Goal: Transaction & Acquisition: Purchase product/service

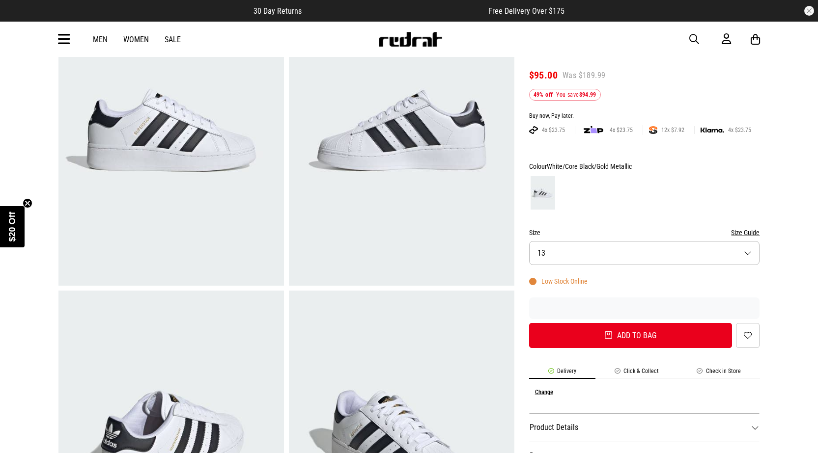
scroll to position [147, 0]
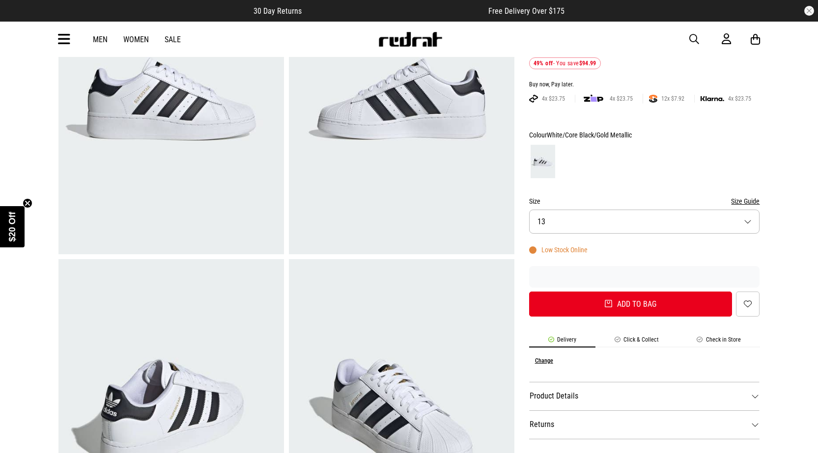
click at [617, 227] on button "Size 13" at bounding box center [644, 222] width 231 height 24
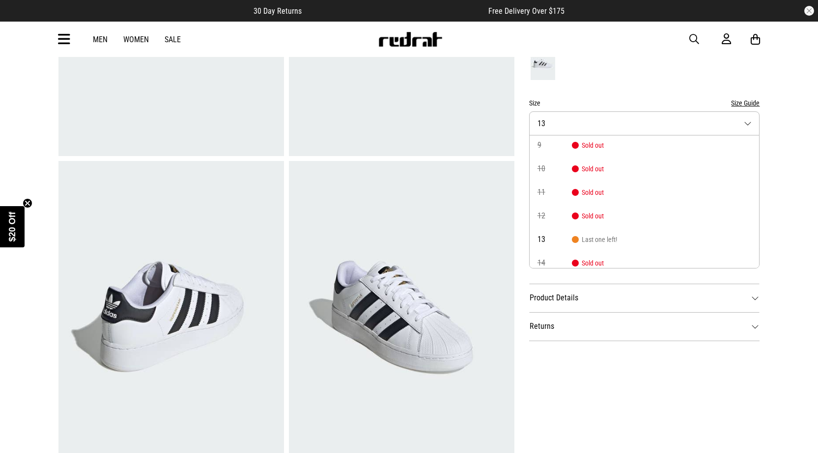
scroll to position [56, 0]
click at [616, 229] on span "Last one left!" at bounding box center [594, 233] width 45 height 8
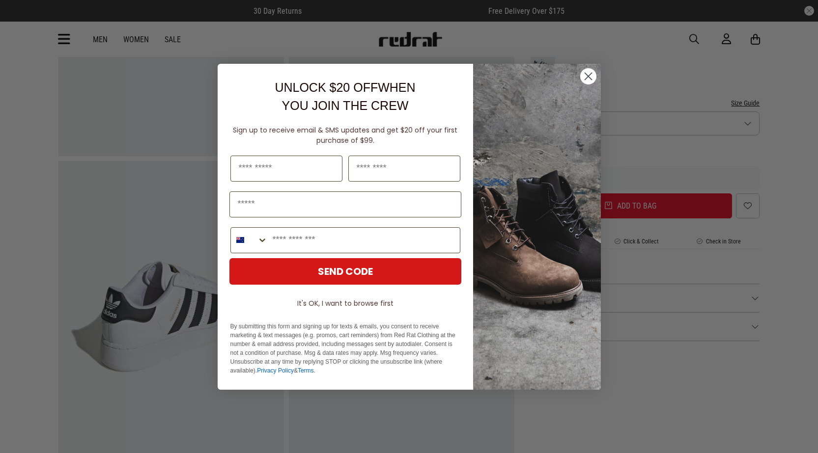
click at [592, 78] on circle "Close dialog" at bounding box center [588, 76] width 16 height 16
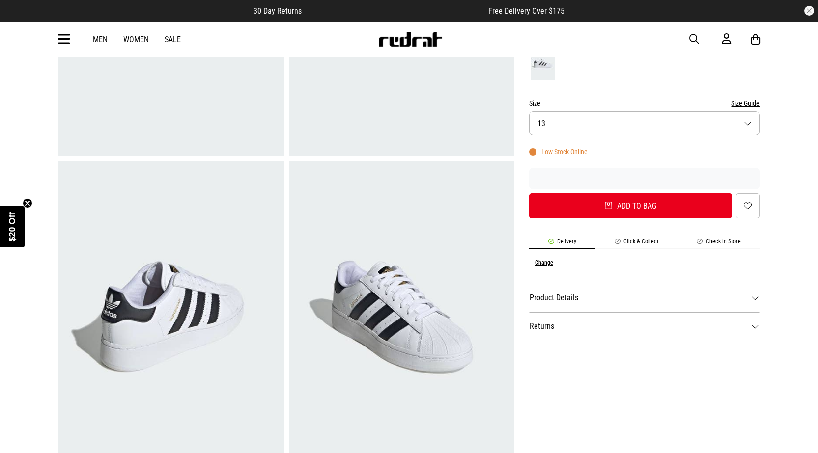
click at [100, 39] on link "Men" at bounding box center [100, 39] width 15 height 9
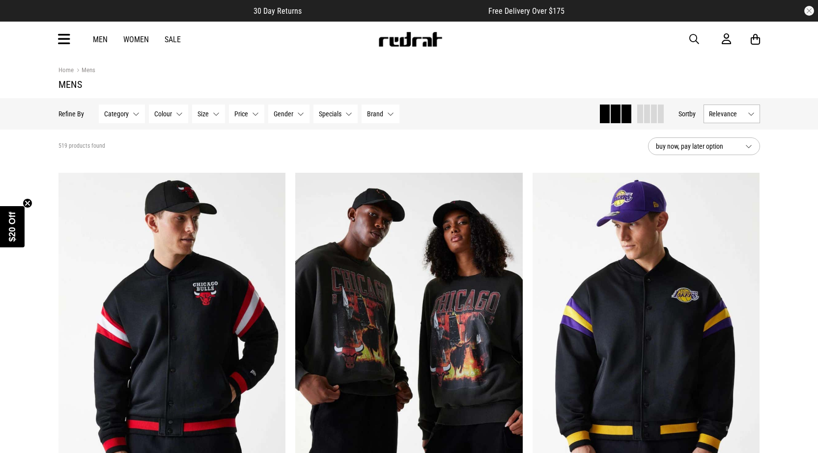
click at [101, 39] on link "Men" at bounding box center [100, 39] width 15 height 9
click at [68, 40] on icon at bounding box center [64, 39] width 12 height 16
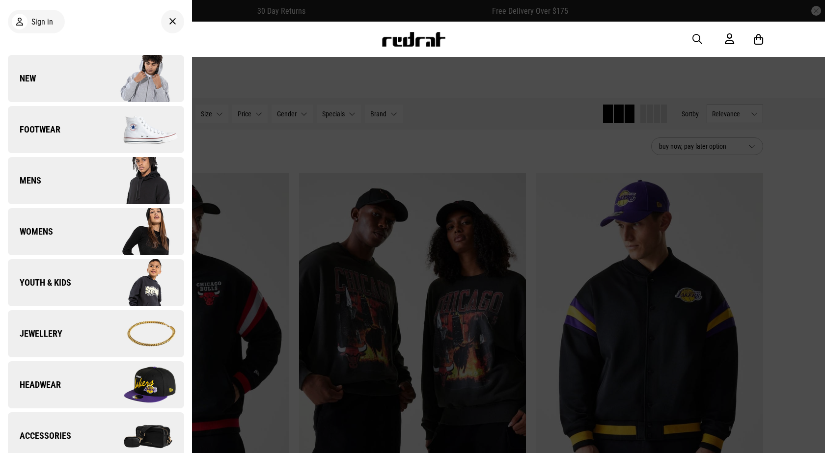
click at [79, 137] on link "Footwear" at bounding box center [96, 129] width 176 height 47
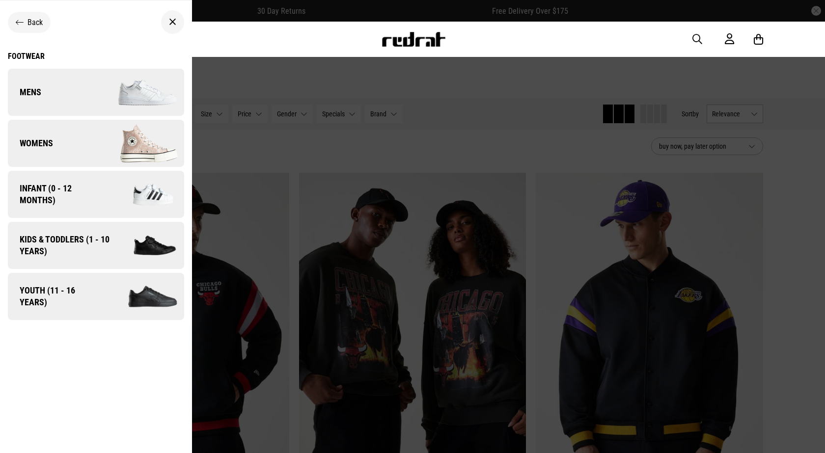
click at [79, 98] on link "Mens" at bounding box center [96, 92] width 176 height 47
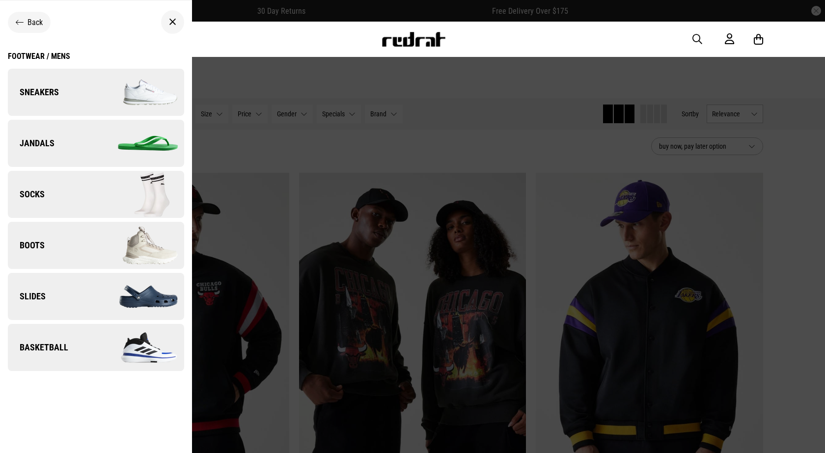
click at [79, 101] on link "Sneakers" at bounding box center [96, 92] width 176 height 47
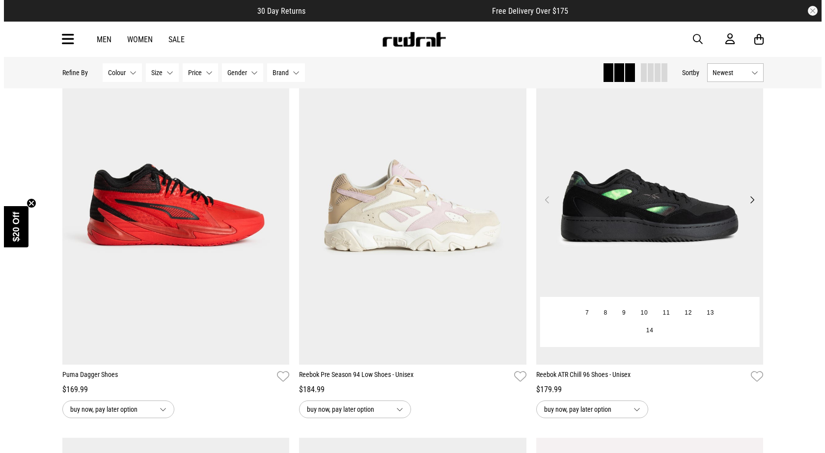
scroll to position [1768, 0]
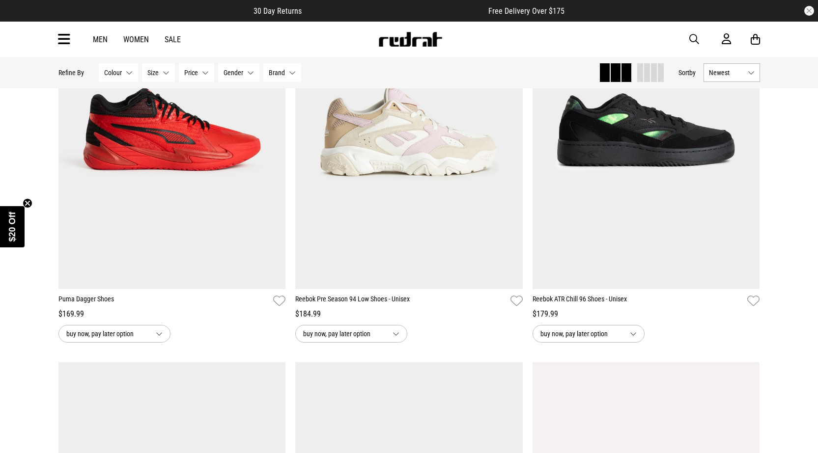
click at [687, 35] on div "Men Women Sale Sign in New Back Footwear Back Mens Back Womens Back Youth & Kid…" at bounding box center [409, 39] width 717 height 35
click at [692, 38] on span "button" at bounding box center [694, 39] width 10 height 12
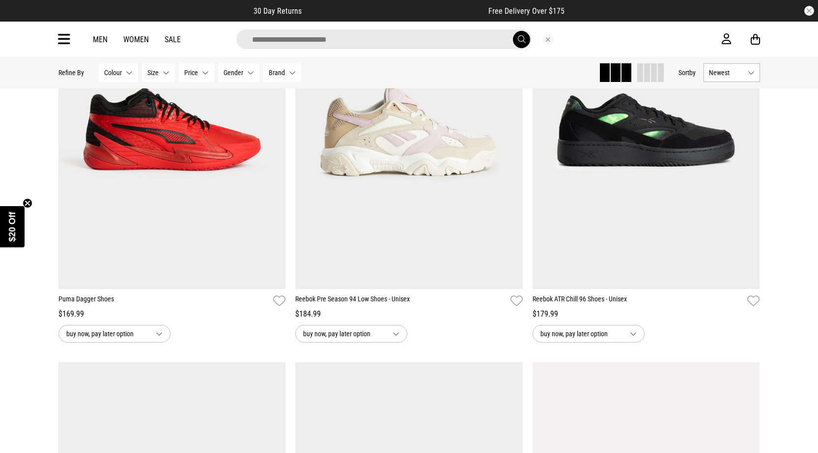
click at [397, 41] on input "search" at bounding box center [383, 39] width 295 height 20
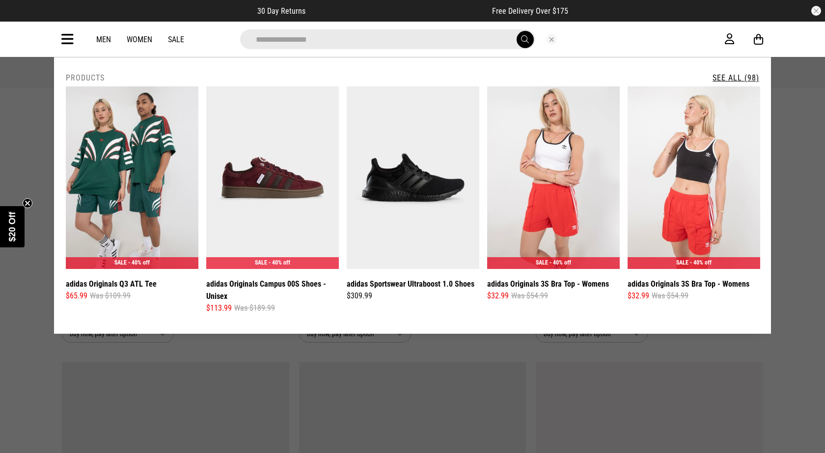
type input "**********"
click at [517, 31] on button "submit" at bounding box center [525, 39] width 17 height 17
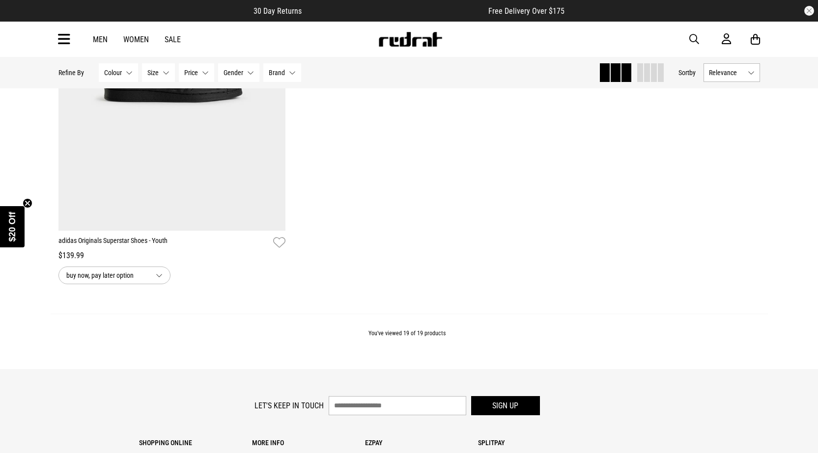
scroll to position [2596, 0]
